Goal: Task Accomplishment & Management: Manage account settings

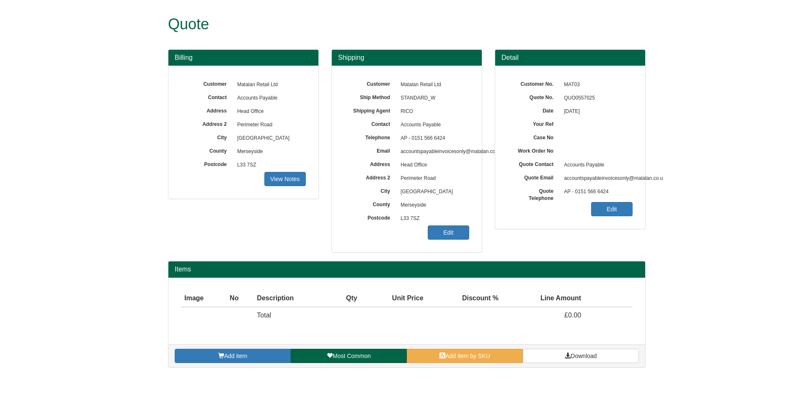
click at [461, 349] on div "Add item Most Common Add item by SKU Download" at bounding box center [406, 356] width 477 height 23
click at [462, 354] on span "Add item by SKU" at bounding box center [467, 356] width 45 height 7
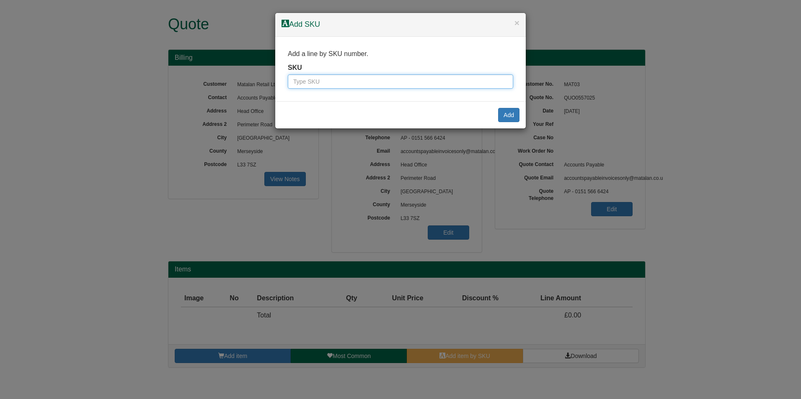
click at [302, 82] on input "text" at bounding box center [400, 82] width 225 height 14
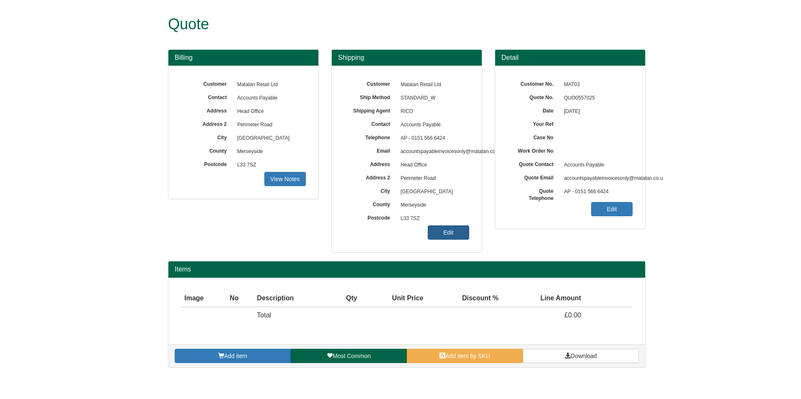
click at [448, 236] on link "Edit" at bounding box center [448, 233] width 41 height 14
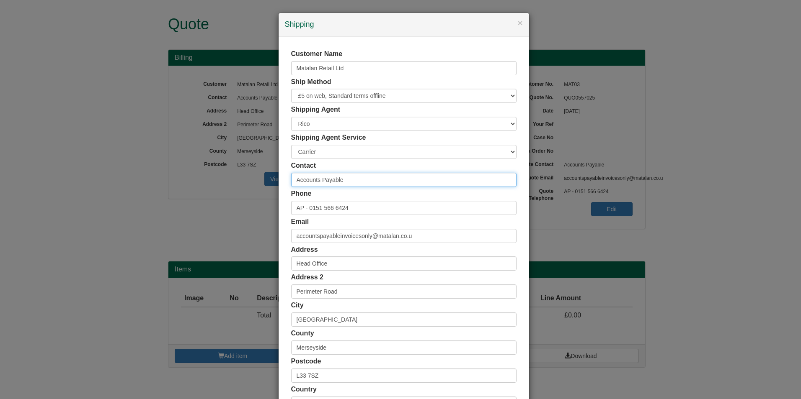
drag, startPoint x: 359, startPoint y: 177, endPoint x: 251, endPoint y: 173, distance: 107.7
click at [251, 173] on div "× Shipping Customer Name Matalan Retail Ltd Ship Method Free of Charge £5 Flat …" at bounding box center [400, 199] width 801 height 399
type input "[PERSON_NAME]"
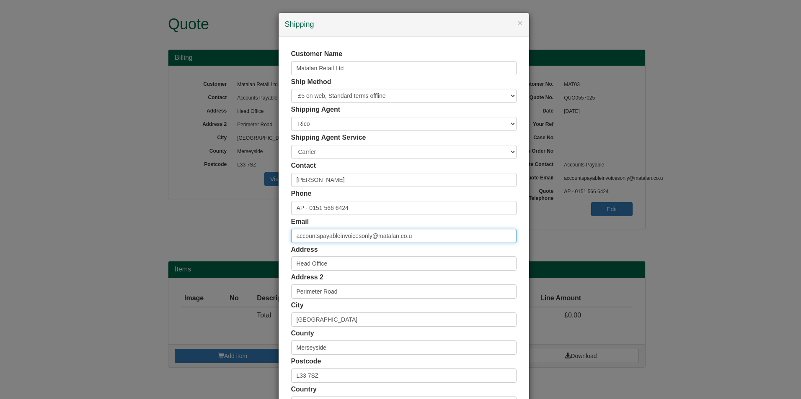
drag, startPoint x: 430, startPoint y: 231, endPoint x: 270, endPoint y: 224, distance: 160.5
click at [270, 225] on div "× Shipping Customer Name Matalan Retail Ltd Ship Method Free of Charge £5 Flat …" at bounding box center [400, 199] width 801 height 399
type input "o"
drag, startPoint x: 360, startPoint y: 240, endPoint x: 248, endPoint y: 240, distance: 111.4
click at [248, 240] on div "× Shipping Customer Name Matalan Retail Ltd Ship Method Free of Charge £5 Flat …" at bounding box center [400, 199] width 801 height 399
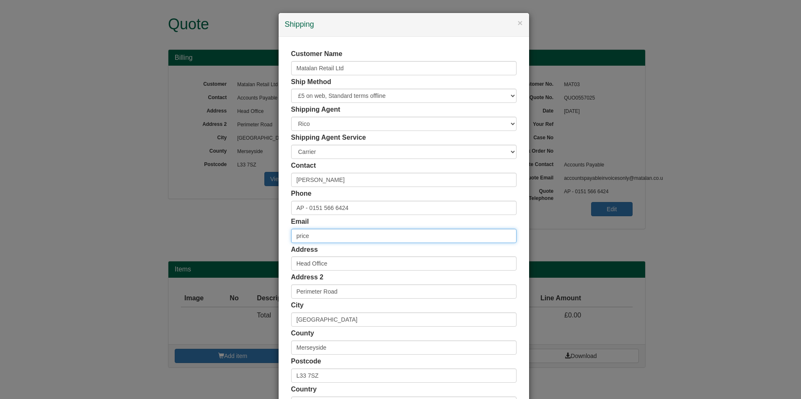
paste input "Price_O@matalan.co.uk>"
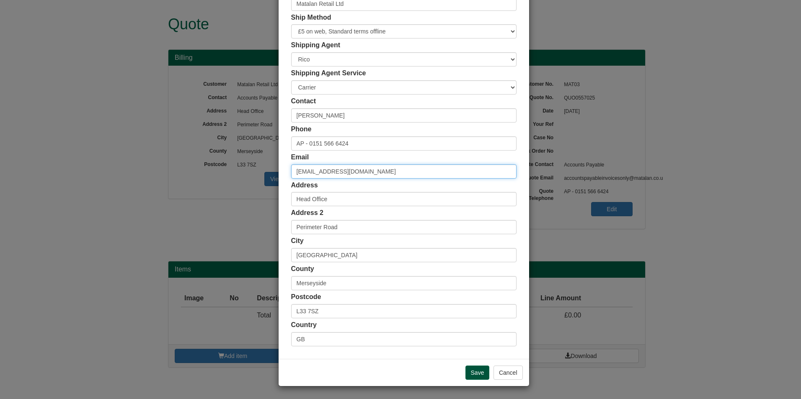
type input "[EMAIL_ADDRESS][DOMAIN_NAME]"
click at [476, 368] on input "Save" at bounding box center [477, 373] width 24 height 14
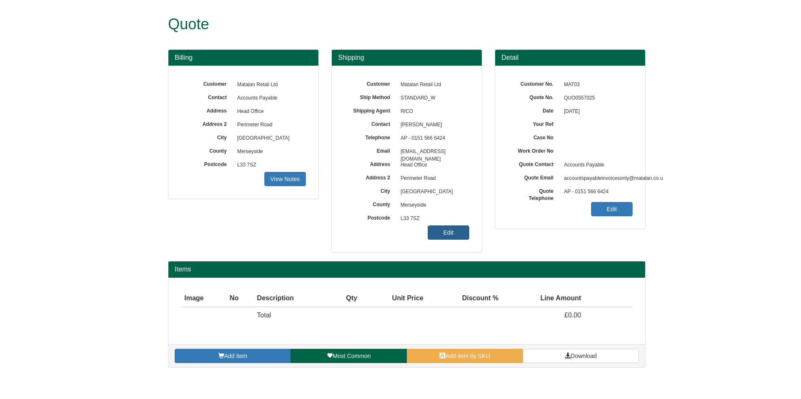
click at [453, 237] on link "Edit" at bounding box center [448, 233] width 41 height 14
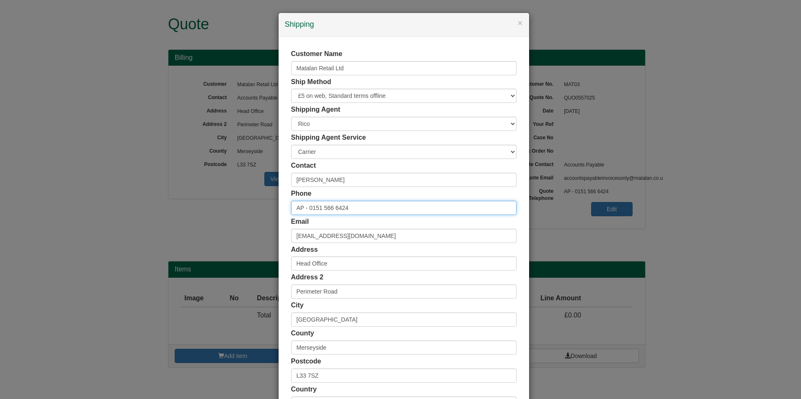
drag, startPoint x: 373, startPoint y: 206, endPoint x: 220, endPoint y: 206, distance: 152.8
click at [220, 206] on div "× Shipping Customer Name Matalan Retail Ltd Ship Method Free of Charge £5 Flat …" at bounding box center [400, 199] width 801 height 399
paste input "07513 724690"
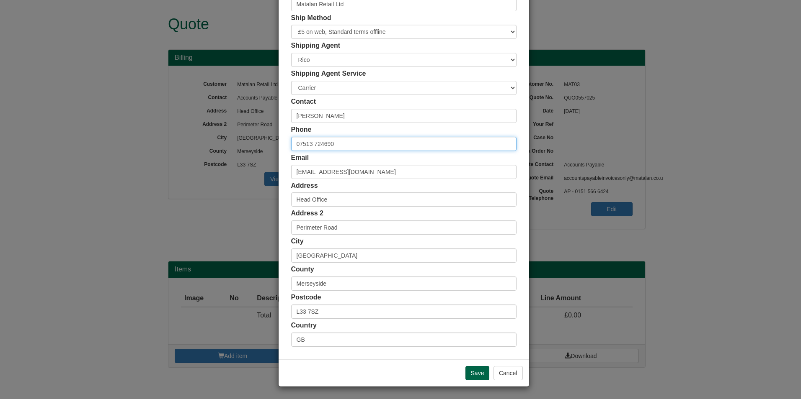
scroll to position [64, 0]
type input "07513 724690"
click at [474, 368] on input "Save" at bounding box center [477, 373] width 24 height 14
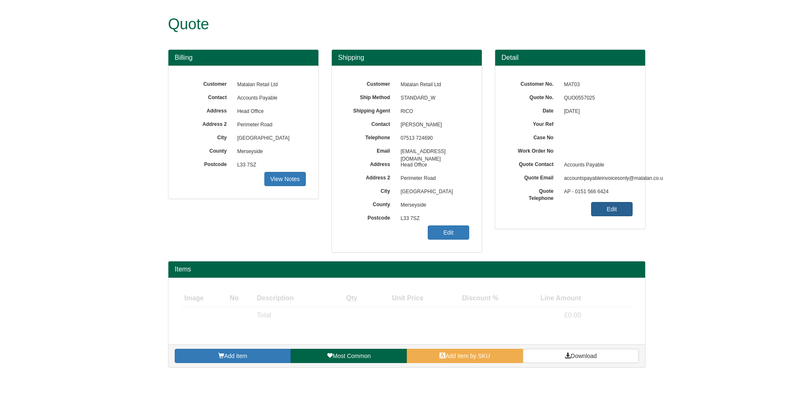
click at [611, 209] on link "Edit" at bounding box center [611, 209] width 41 height 14
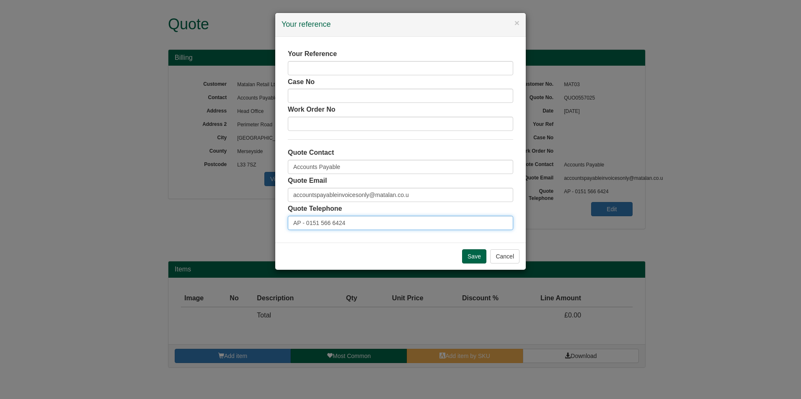
drag, startPoint x: 369, startPoint y: 219, endPoint x: 278, endPoint y: 202, distance: 91.9
click at [278, 202] on div "Your Reference Case No Work Order No Quote Contact Accounts Payable Quote Email…" at bounding box center [400, 140] width 250 height 206
paste input "07513 724690"
type input "07513 724690"
drag, startPoint x: 461, startPoint y: 196, endPoint x: 140, endPoint y: 183, distance: 321.4
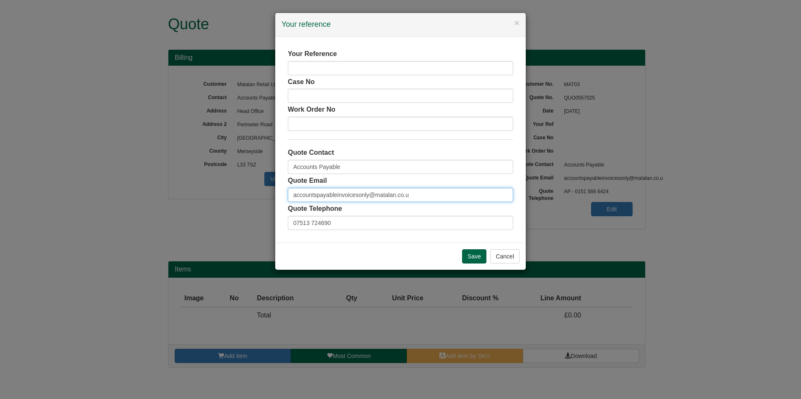
click at [140, 183] on div "× Your reference Your Reference Case No Work Order No Quote Contact Accounts Pa…" at bounding box center [400, 199] width 801 height 399
paste input "[EMAIL_ADDRESS][DOMAIN_NAME]"
type input "[EMAIL_ADDRESS][DOMAIN_NAME]"
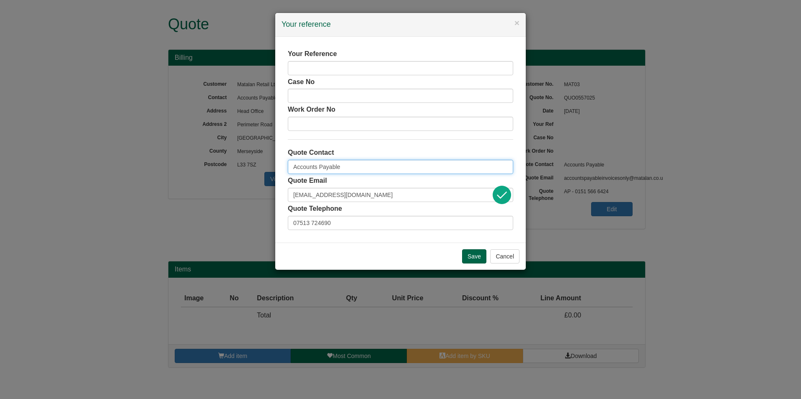
drag, startPoint x: 356, startPoint y: 172, endPoint x: 180, endPoint y: 151, distance: 176.3
click at [180, 151] on div "× Your reference Your Reference Case No Work Order No Quote Contact Accounts Pa…" at bounding box center [400, 199] width 801 height 399
type input "[PERSON_NAME]"
click at [406, 77] on div "Case No" at bounding box center [400, 90] width 225 height 26
click at [410, 70] on input "text" at bounding box center [400, 68] width 225 height 14
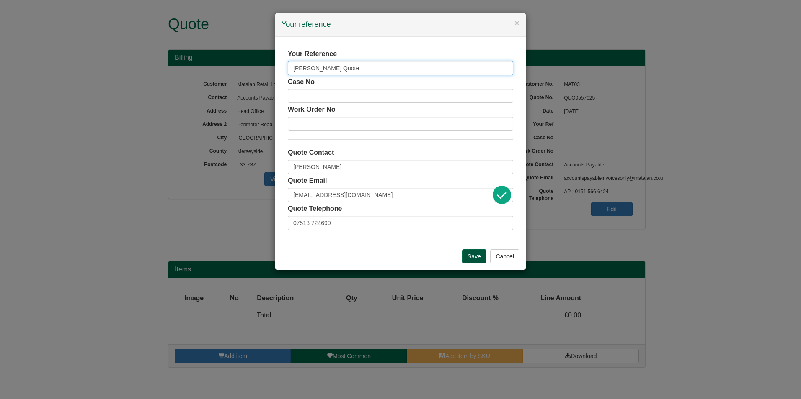
type input "Owen Quote"
click at [465, 258] on input "Save" at bounding box center [474, 257] width 24 height 14
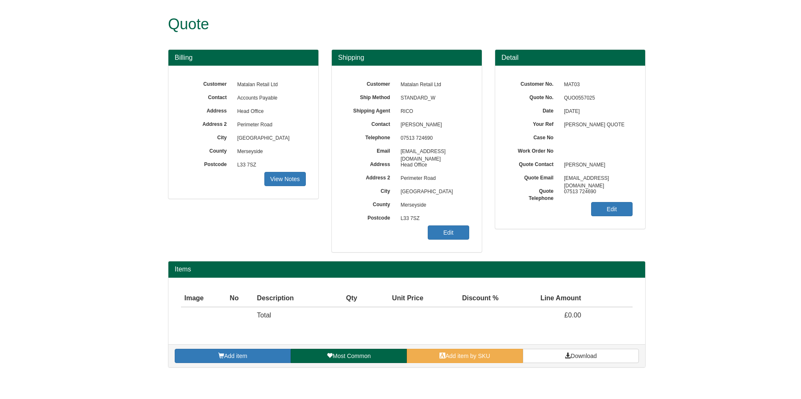
click at [751, 39] on form "Quote Billing Customer Matalan Retail Ltd Contact Accounts Payable Address Head…" at bounding box center [400, 188] width 801 height 376
click at [783, 109] on form "Quote Billing Customer Matalan Retail Ltd Contact Accounts Payable Address Head…" at bounding box center [400, 188] width 801 height 376
click at [764, 173] on form "Quote Billing Customer Matalan Retail Ltd Contact Accounts Payable Address Head…" at bounding box center [400, 188] width 801 height 376
click at [646, 155] on div "Detail Customer No. MAT03 Quote No. QUO0557025 Date [DATE] Your Ref [PERSON_NAM…" at bounding box center [569, 143] width 163 height 189
click at [729, 124] on form "Quote Billing Customer Matalan Retail Ltd Contact Accounts Payable Address Head…" at bounding box center [400, 188] width 801 height 376
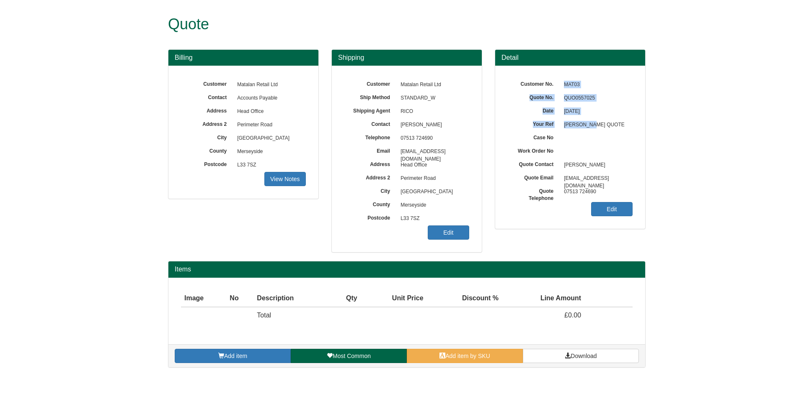
drag, startPoint x: 602, startPoint y: 124, endPoint x: 564, endPoint y: 81, distance: 57.3
click at [564, 78] on div "Customer No. MAT03 Quote No. QUO0557025 Date [DATE] Your Ref [PERSON_NAME] QUOT…" at bounding box center [570, 78] width 125 height 0
drag, startPoint x: 564, startPoint y: 81, endPoint x: 626, endPoint y: 102, distance: 65.4
click at [626, 102] on span "QUO0557025" at bounding box center [595, 98] width 73 height 13
click at [712, 158] on form "Quote Billing Customer Matalan Retail Ltd Contact Accounts Payable Address Head…" at bounding box center [400, 188] width 801 height 376
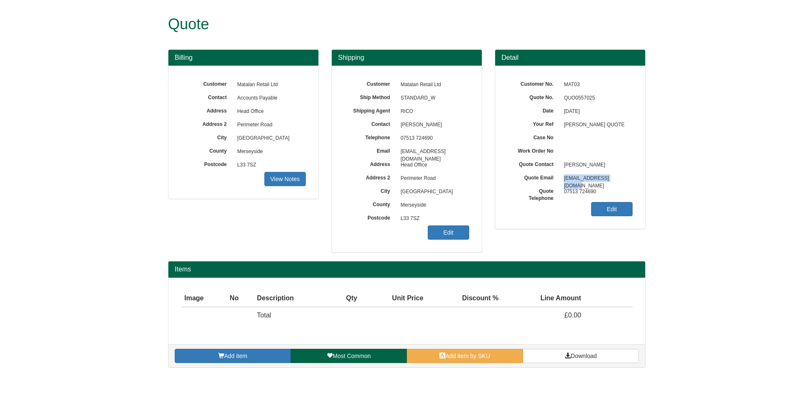
drag, startPoint x: 623, startPoint y: 182, endPoint x: 564, endPoint y: 178, distance: 59.2
click at [564, 178] on span "[EMAIL_ADDRESS][DOMAIN_NAME]" at bounding box center [595, 178] width 73 height 13
drag, startPoint x: 564, startPoint y: 178, endPoint x: 628, endPoint y: 168, distance: 65.3
click at [626, 170] on span "[PERSON_NAME]" at bounding box center [595, 165] width 73 height 13
click at [478, 35] on div "Quote" at bounding box center [406, 24] width 477 height 49
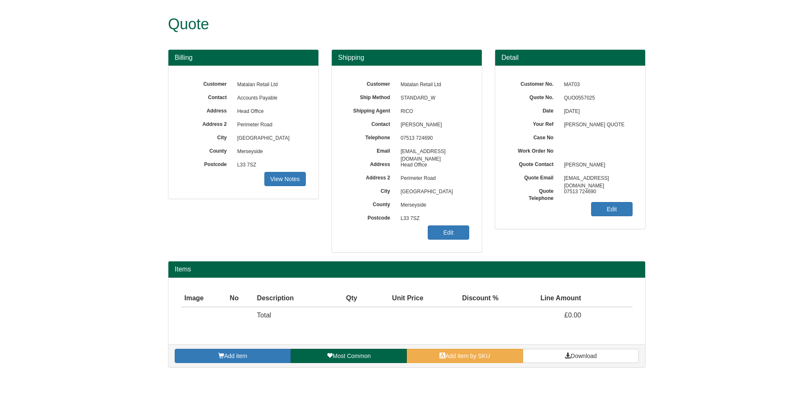
click at [484, 55] on div "Shipping Customer Matalan Retail Ltd Ship Method STANDARD_W Shipping Agent RICO…" at bounding box center [406, 155] width 163 height 212
click at [250, 354] on link "Add item" at bounding box center [233, 356] width 116 height 14
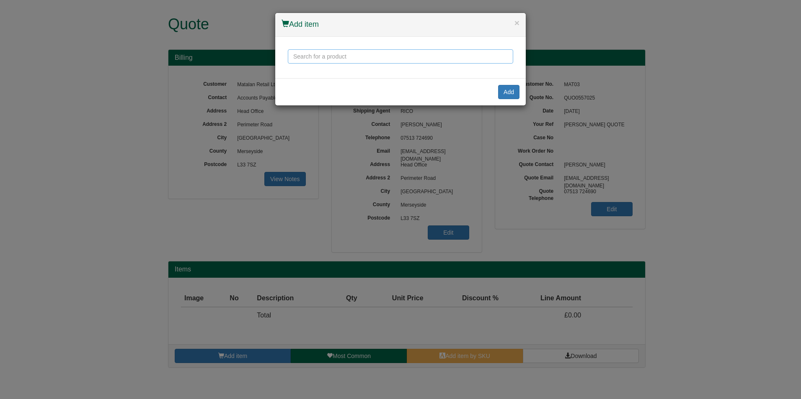
click at [404, 56] on input "text" at bounding box center [400, 56] width 225 height 14
click at [0, 0] on div "Mousetrapper Type Mini Keyboard" at bounding box center [0, 0] width 0 height 0
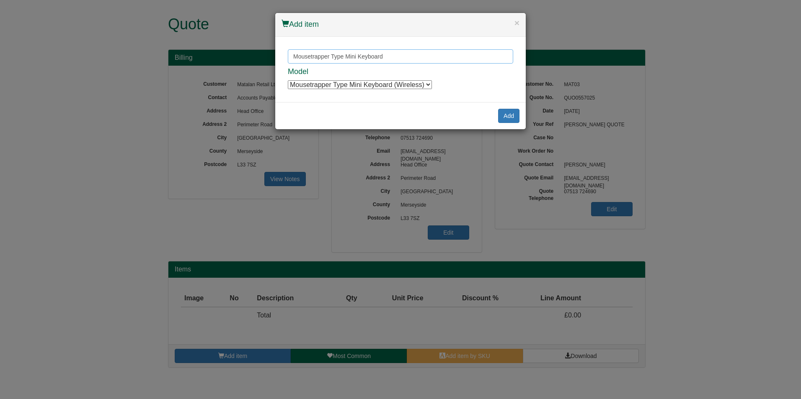
click at [380, 59] on input "Mousetrapper Type Mini Keyboard" at bounding box center [400, 56] width 225 height 14
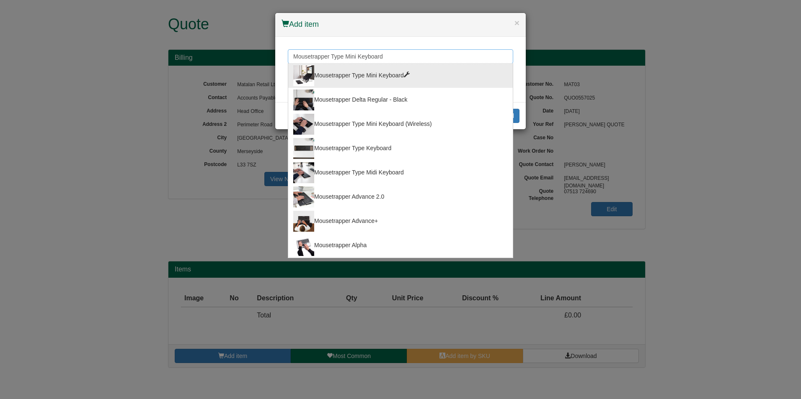
drag, startPoint x: 384, startPoint y: 58, endPoint x: 415, endPoint y: 61, distance: 30.3
click at [384, 58] on input "Mousetrapper Type Mini Keyboard" at bounding box center [400, 56] width 225 height 14
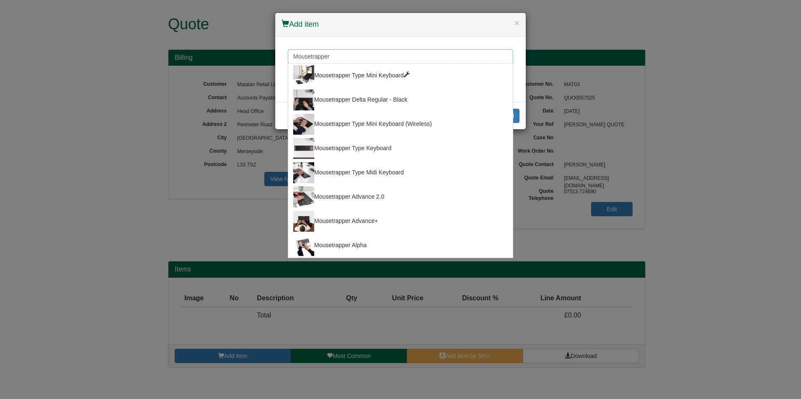
type input "Mousetrapper"
click at [441, 38] on div "Mousetrapper Mousetrapper Type Mini Keyboard Mousetrapper Delta Regular - Black…" at bounding box center [400, 70] width 250 height 66
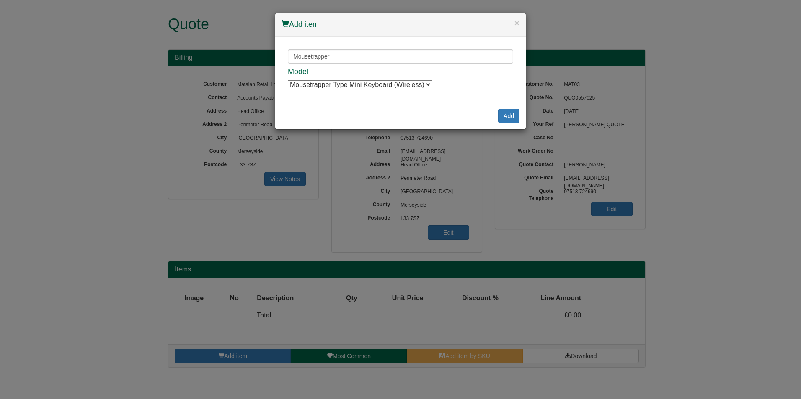
click at [670, 134] on div "× Add item Mousetrapper Mousetrapper Type Mini Keyboard Mousetrapper Delta Regu…" at bounding box center [400, 199] width 801 height 399
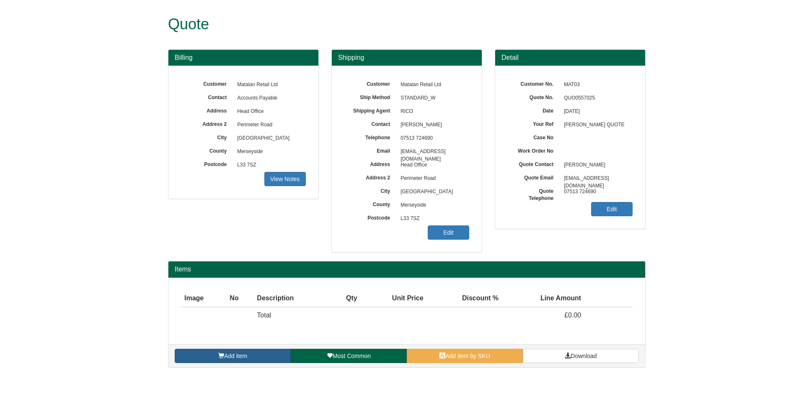
click at [251, 357] on link "Add item" at bounding box center [233, 356] width 116 height 14
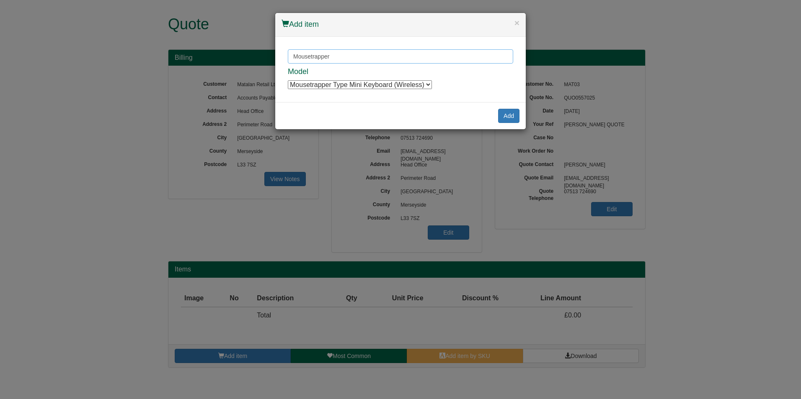
click at [358, 57] on input "Mousetrapper" at bounding box center [400, 56] width 225 height 14
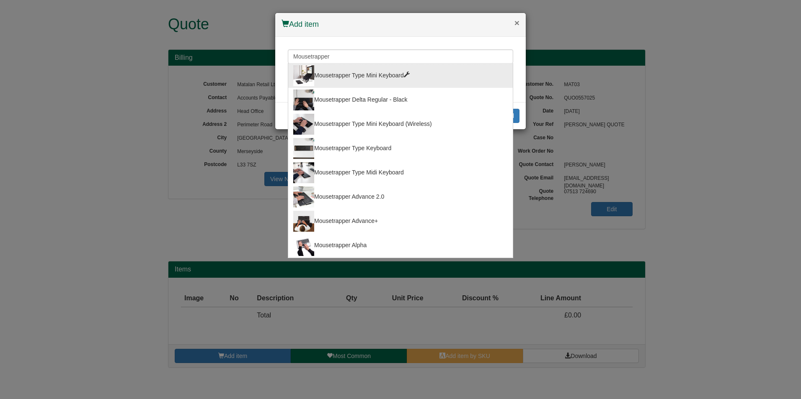
click at [517, 21] on button "×" at bounding box center [516, 22] width 5 height 9
